Goal: Information Seeking & Learning: Learn about a topic

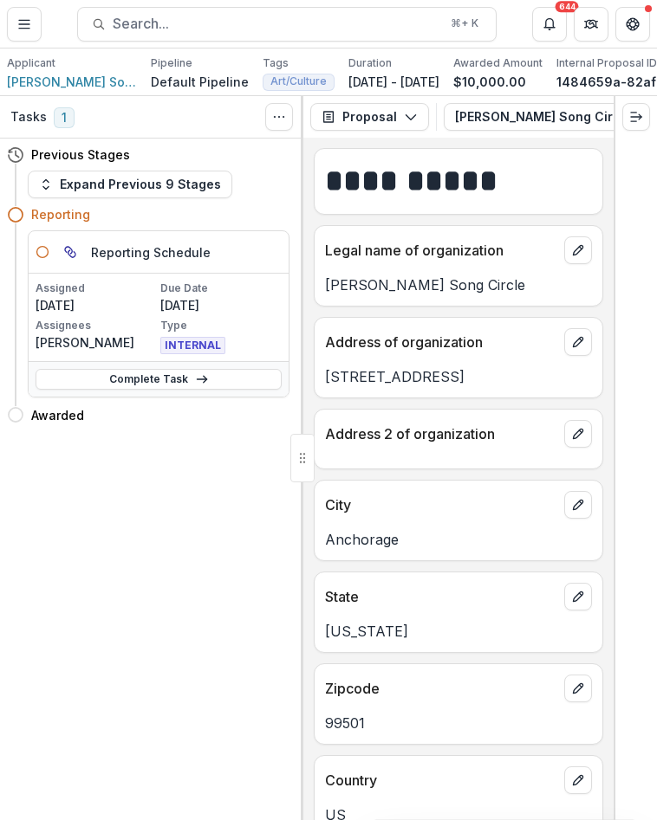
scroll to position [6531, 0]
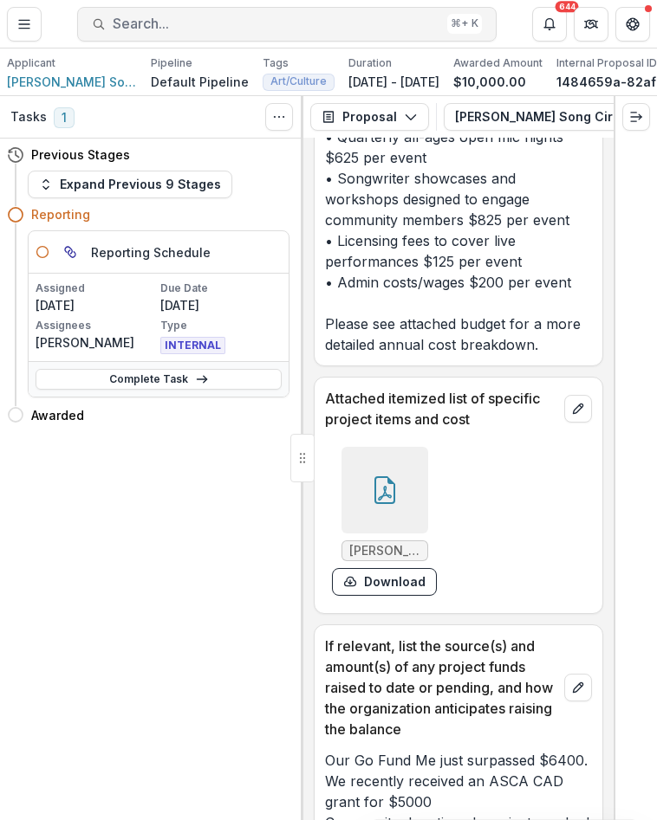
click at [154, 34] on button "Search... ⌘ + K" at bounding box center [286, 24] width 419 height 35
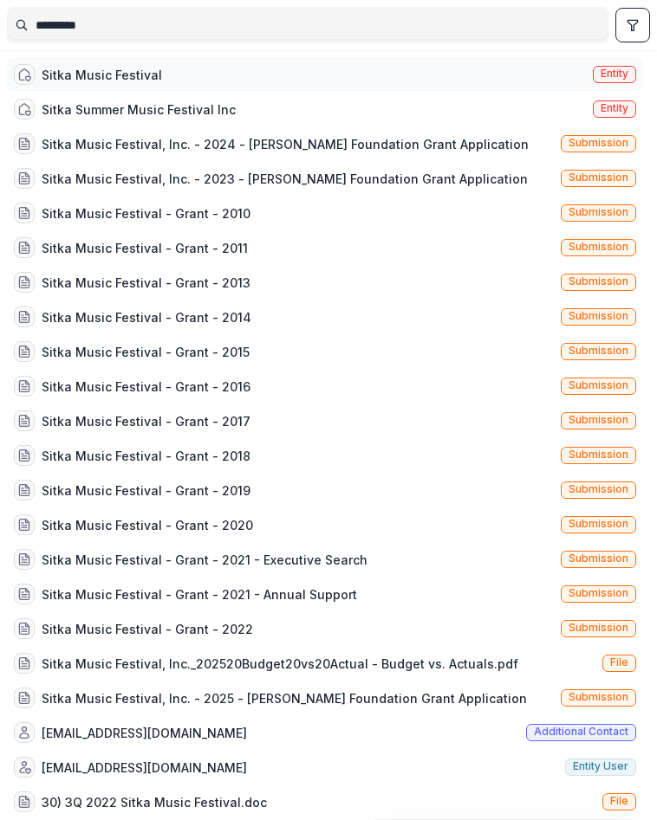
type input "*********"
click at [120, 75] on div "Sitka Music Festival" at bounding box center [102, 75] width 120 height 18
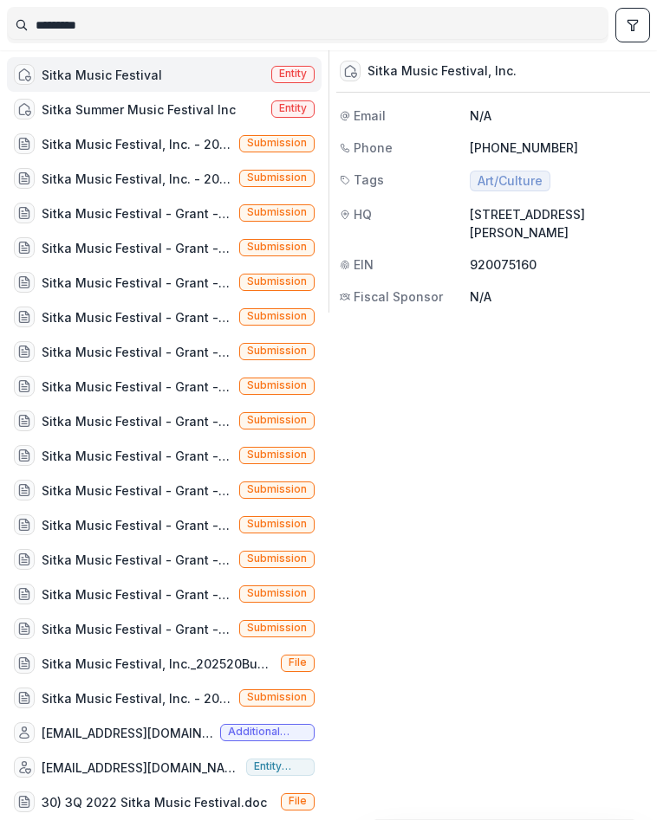
click at [496, 184] on span "Art/Culture" at bounding box center [509, 181] width 65 height 15
click at [420, 72] on div "Sitka Music Festival, Inc." at bounding box center [441, 71] width 149 height 16
click at [150, 211] on div "Sitka Music Festival - Grant - 2010" at bounding box center [137, 213] width 191 height 18
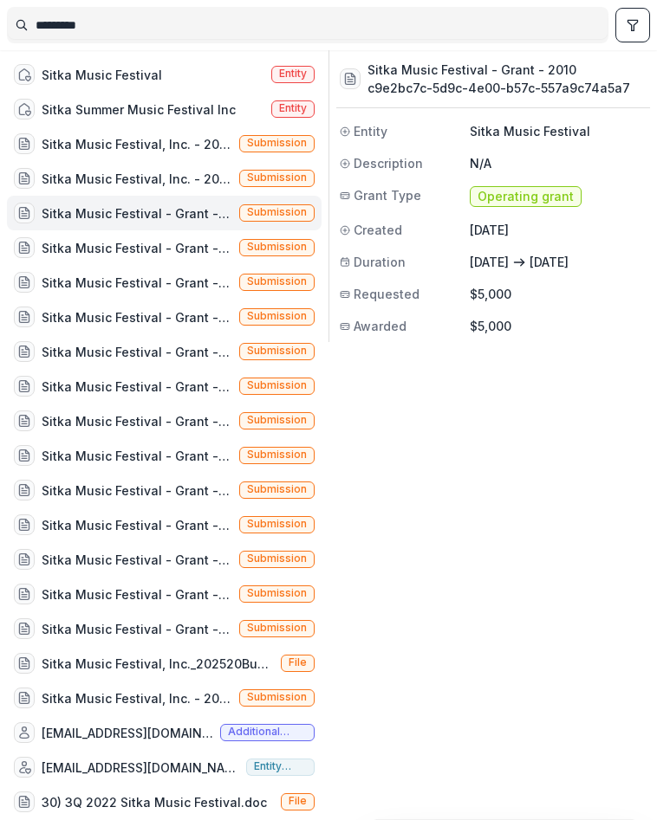
click at [527, 198] on span "Operating grant" at bounding box center [525, 197] width 96 height 15
click at [113, 81] on div "Sitka Music Festival" at bounding box center [102, 75] width 120 height 18
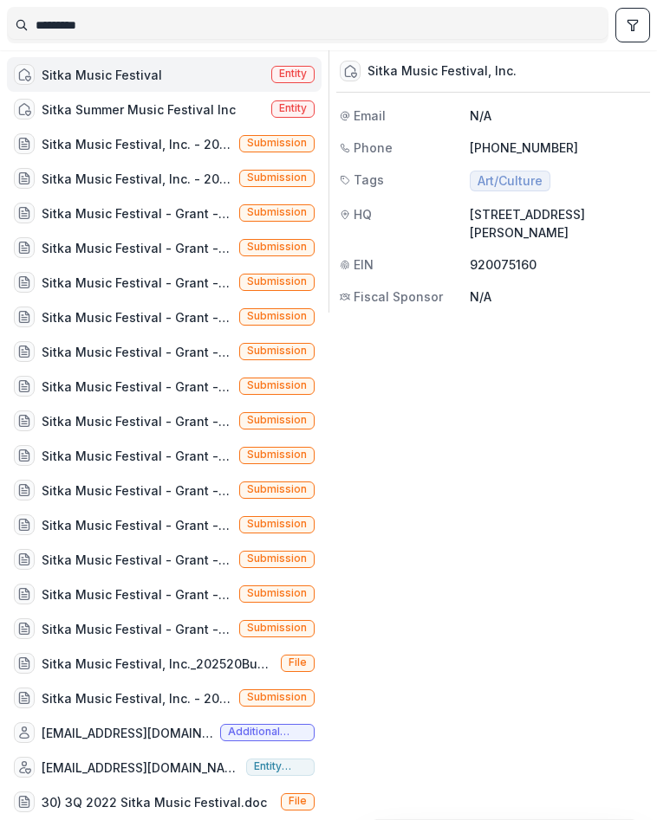
click at [283, 71] on span "Entity" at bounding box center [293, 74] width 28 height 12
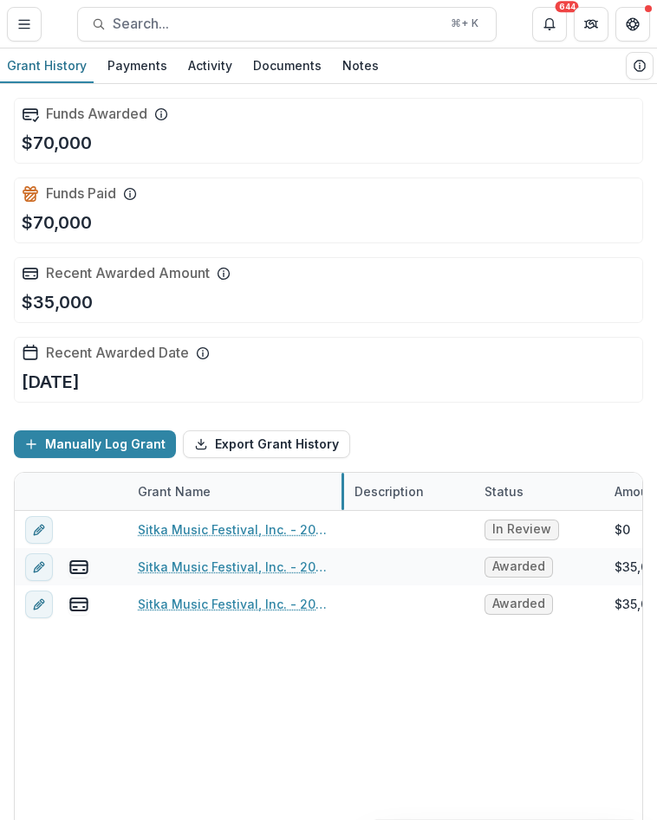
drag, startPoint x: 342, startPoint y: 492, endPoint x: 370, endPoint y: 492, distance: 27.7
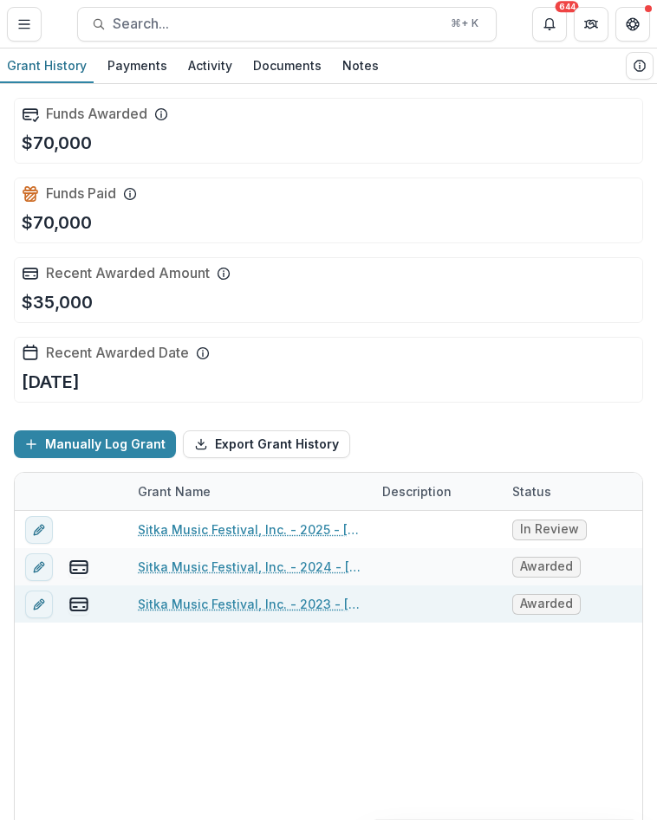
click at [297, 606] on link "Sitka Music Festival, Inc. - 2023 - [PERSON_NAME] Foundation Grant Application" at bounding box center [250, 604] width 224 height 18
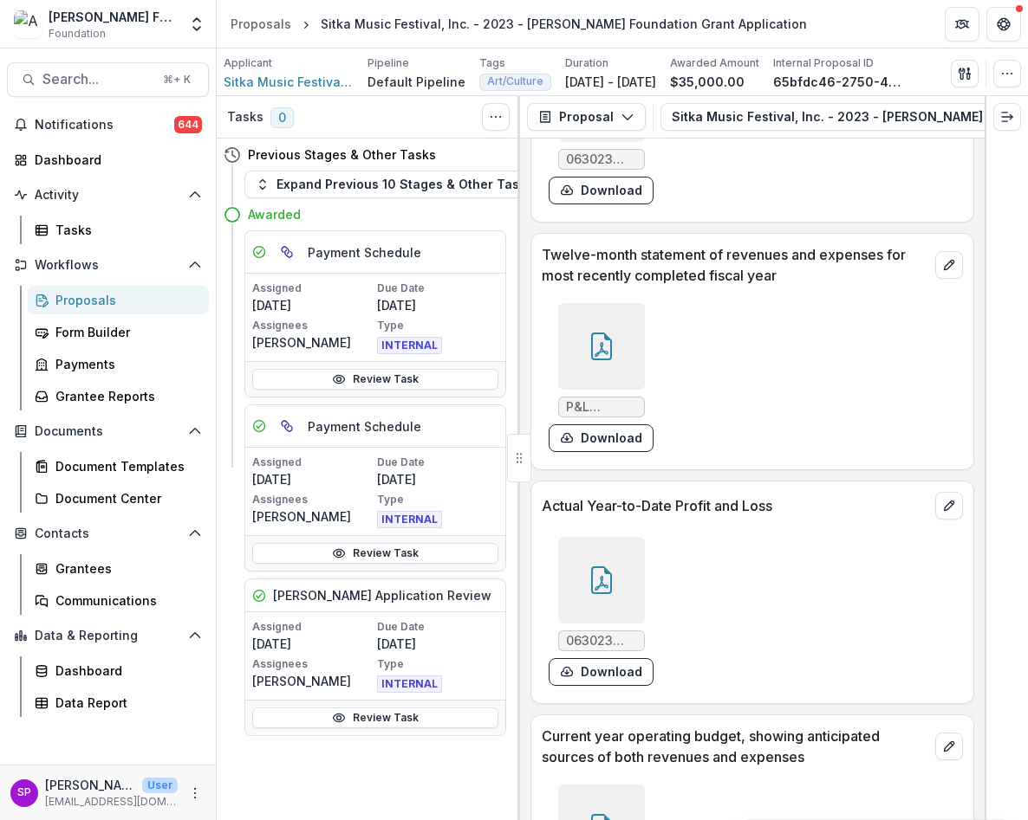
scroll to position [10514, 0]
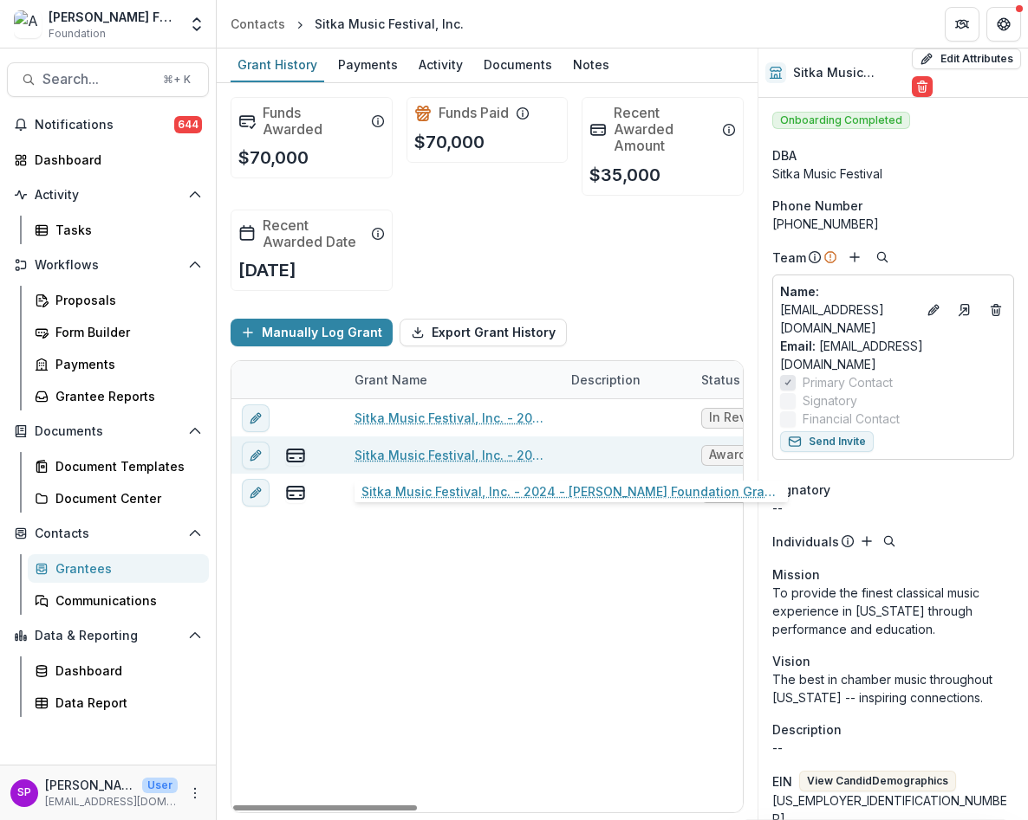
click at [485, 450] on link "Sitka Music Festival, Inc. - 2024 - [PERSON_NAME] Foundation Grant Application" at bounding box center [452, 455] width 196 height 18
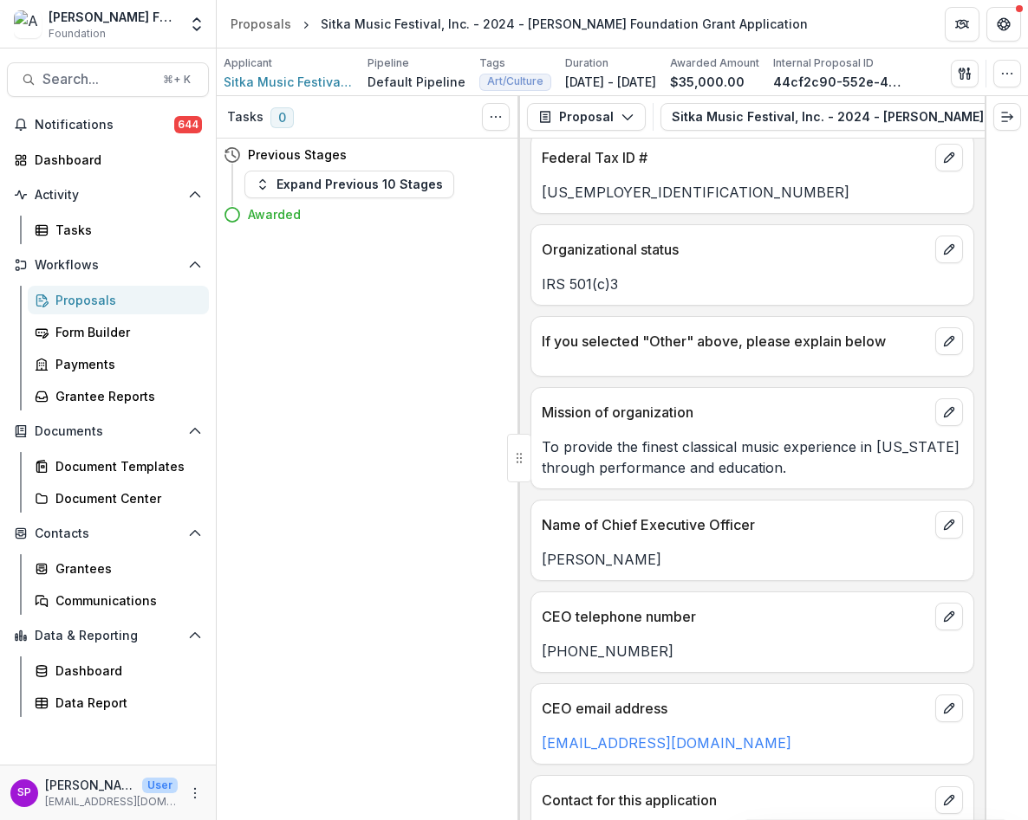
scroll to position [952, 0]
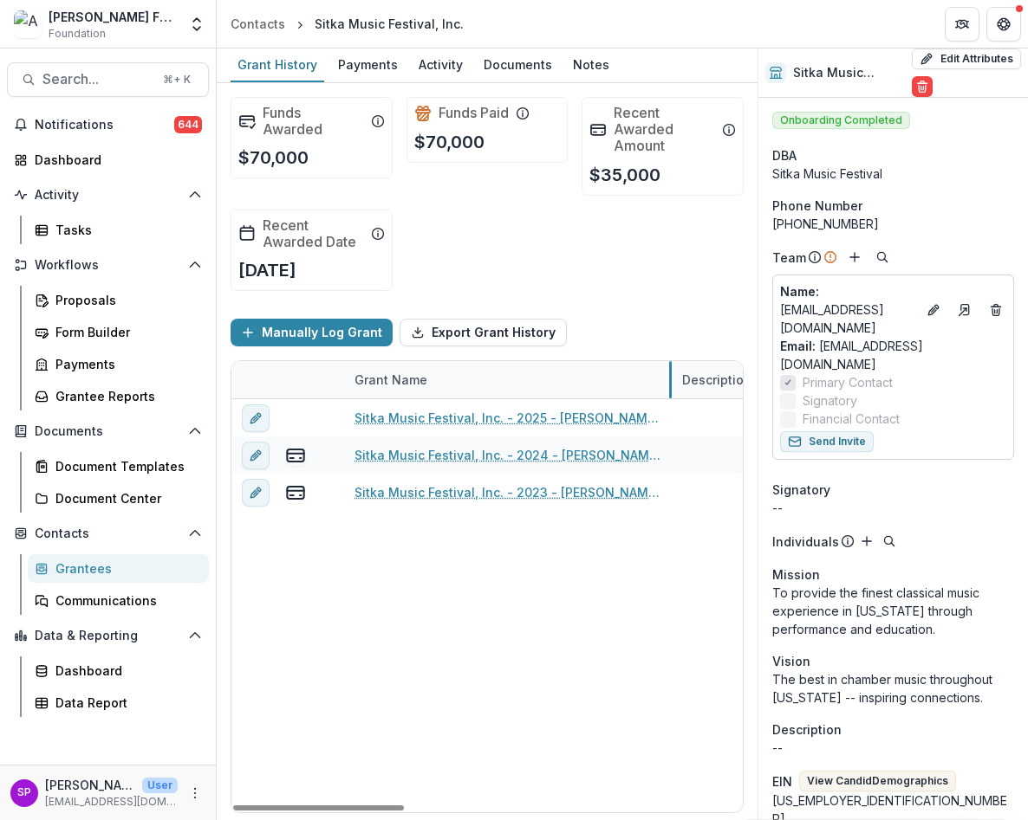
drag, startPoint x: 558, startPoint y: 374, endPoint x: 668, endPoint y: 374, distance: 110.0
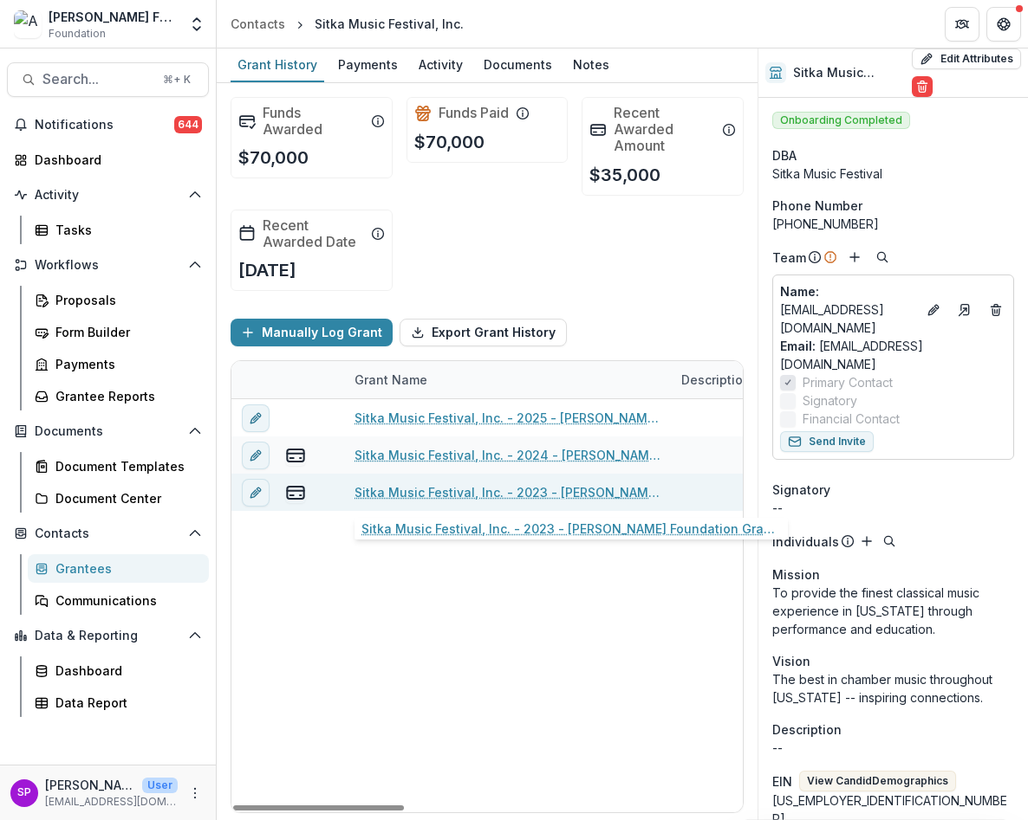
click at [583, 493] on link "Sitka Music Festival, Inc. - 2023 - [PERSON_NAME] Foundation Grant Application" at bounding box center [507, 492] width 306 height 18
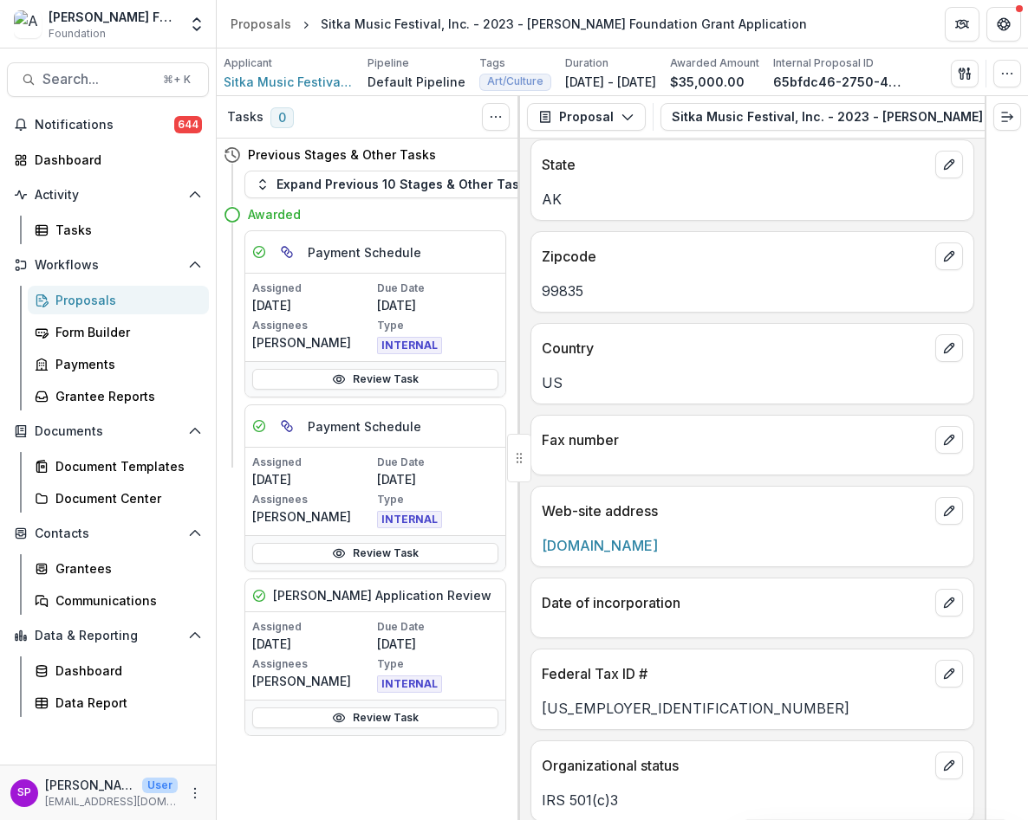
scroll to position [426, 0]
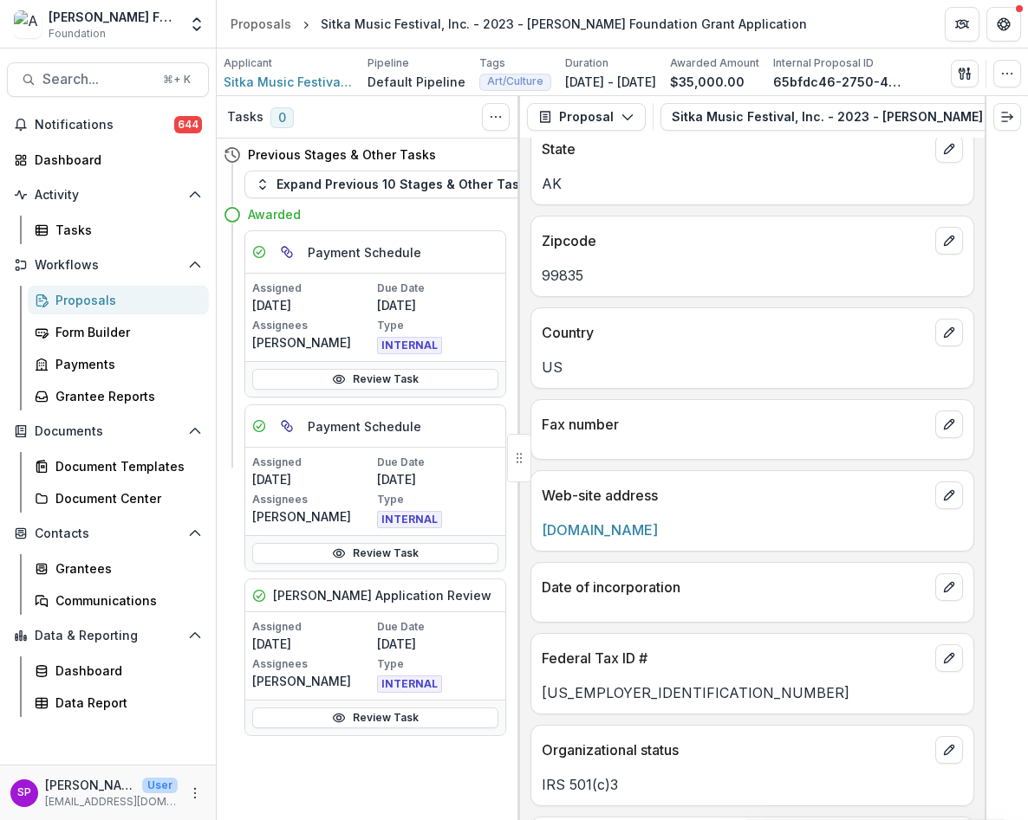
scroll to position [523, 0]
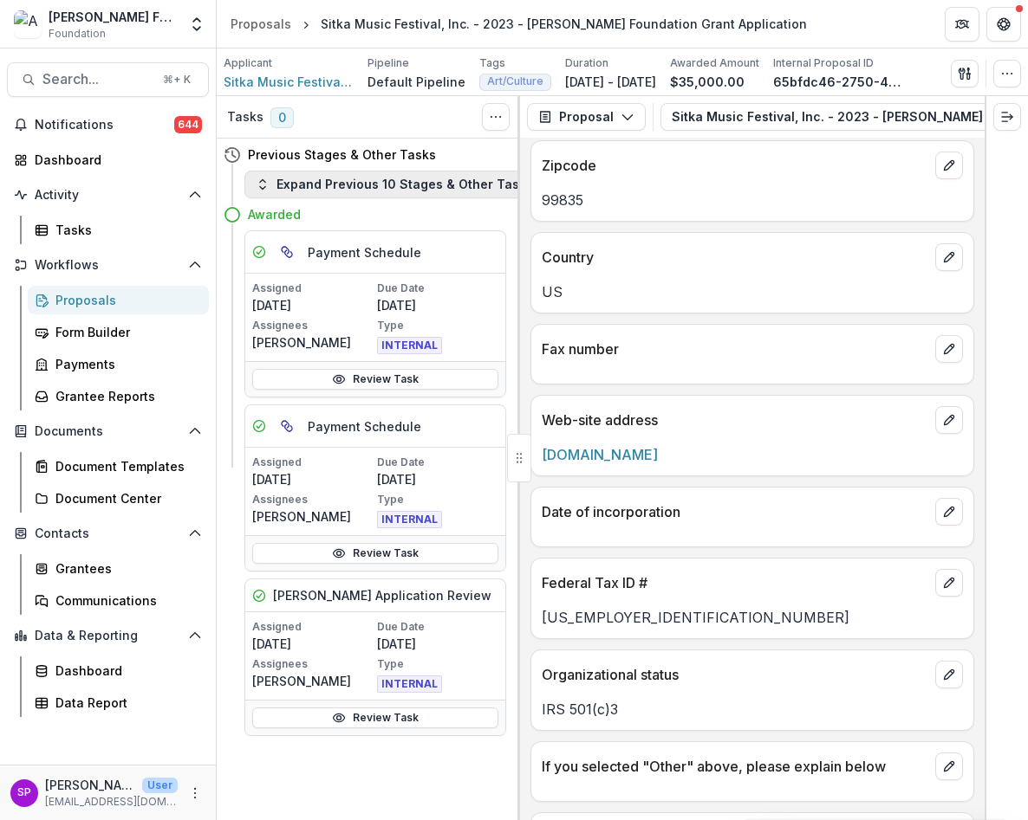
click at [260, 182] on polyline "button" at bounding box center [262, 181] width 5 height 3
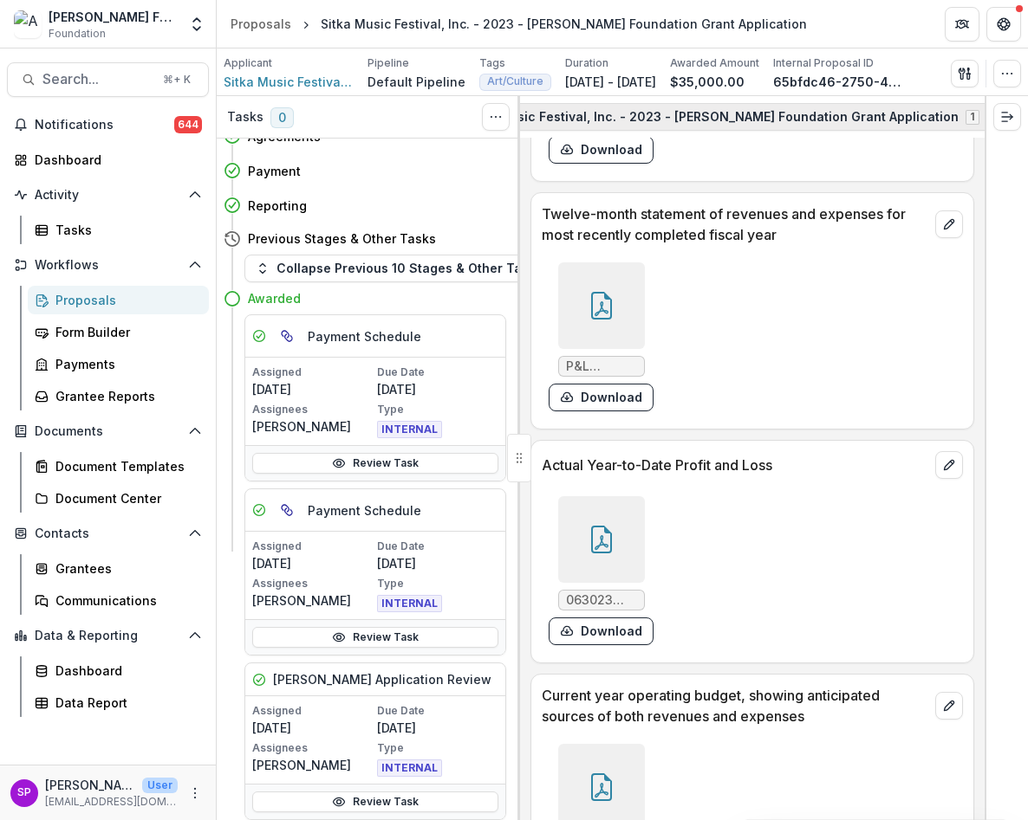
scroll to position [0, 311]
